Goal: Transaction & Acquisition: Download file/media

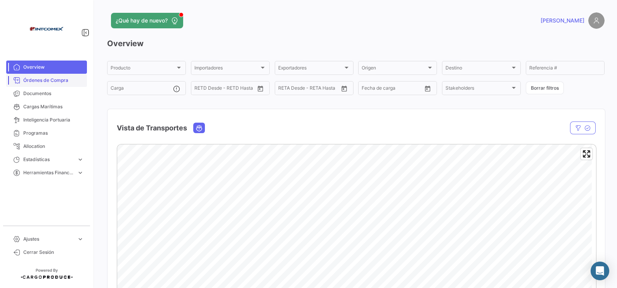
click at [63, 81] on span "Órdenes de Compra" at bounding box center [53, 80] width 60 height 7
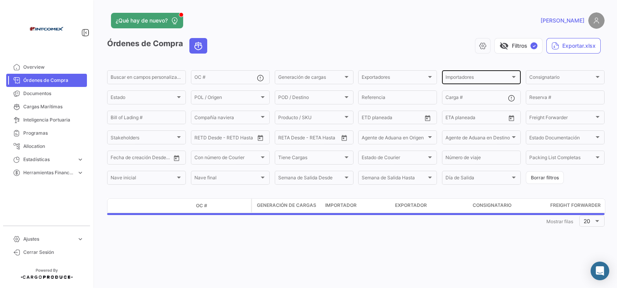
click at [493, 75] on div "Importadores Importadores" at bounding box center [481, 76] width 72 height 15
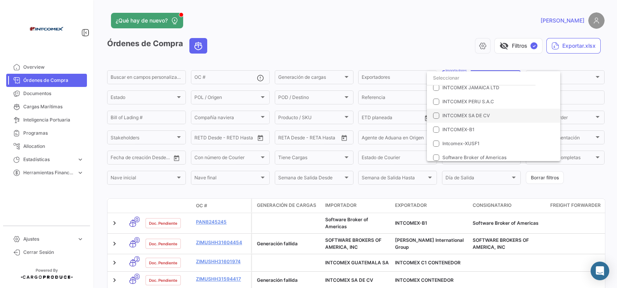
scroll to position [145, 0]
click at [437, 115] on mat-pseudo-checkbox at bounding box center [436, 114] width 6 height 6
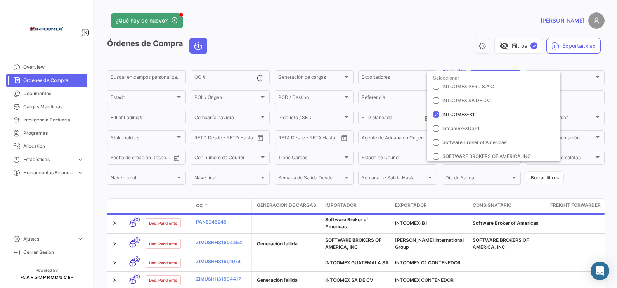
click at [173, 95] on div at bounding box center [308, 144] width 617 height 288
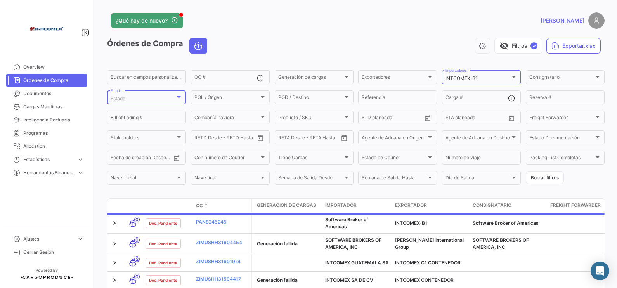
click at [180, 95] on div at bounding box center [178, 97] width 7 height 6
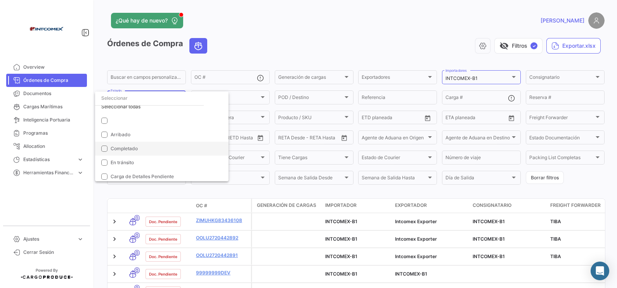
scroll to position [8, 0]
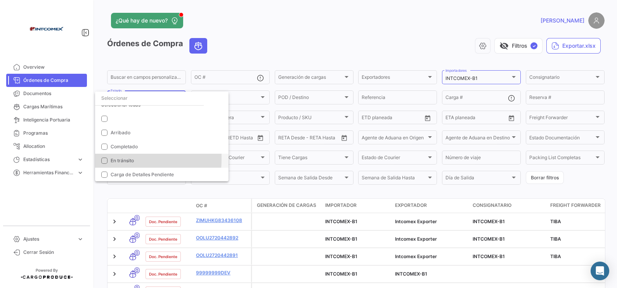
click at [107, 158] on mat-pseudo-checkbox at bounding box center [104, 160] width 6 height 6
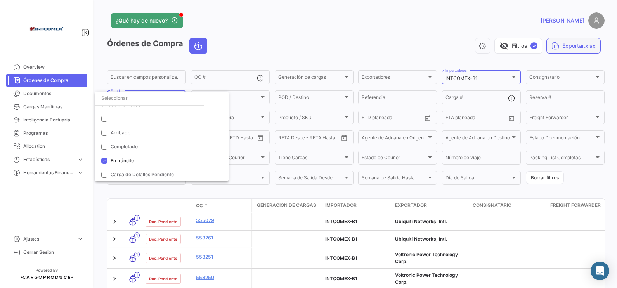
click at [493, 46] on div at bounding box center [308, 144] width 617 height 288
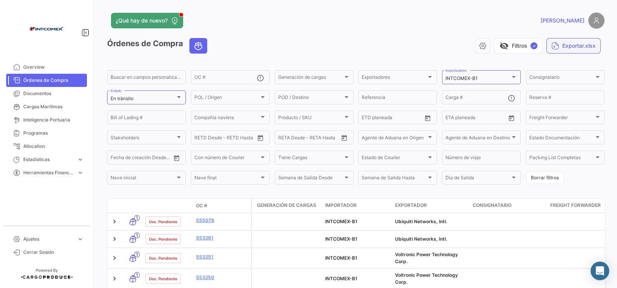
click at [493, 47] on button "Exportar.xlsx" at bounding box center [573, 46] width 54 height 16
click at [493, 64] on span "Exportar OC's" at bounding box center [510, 65] width 36 height 7
